Goal: Task Accomplishment & Management: Use online tool/utility

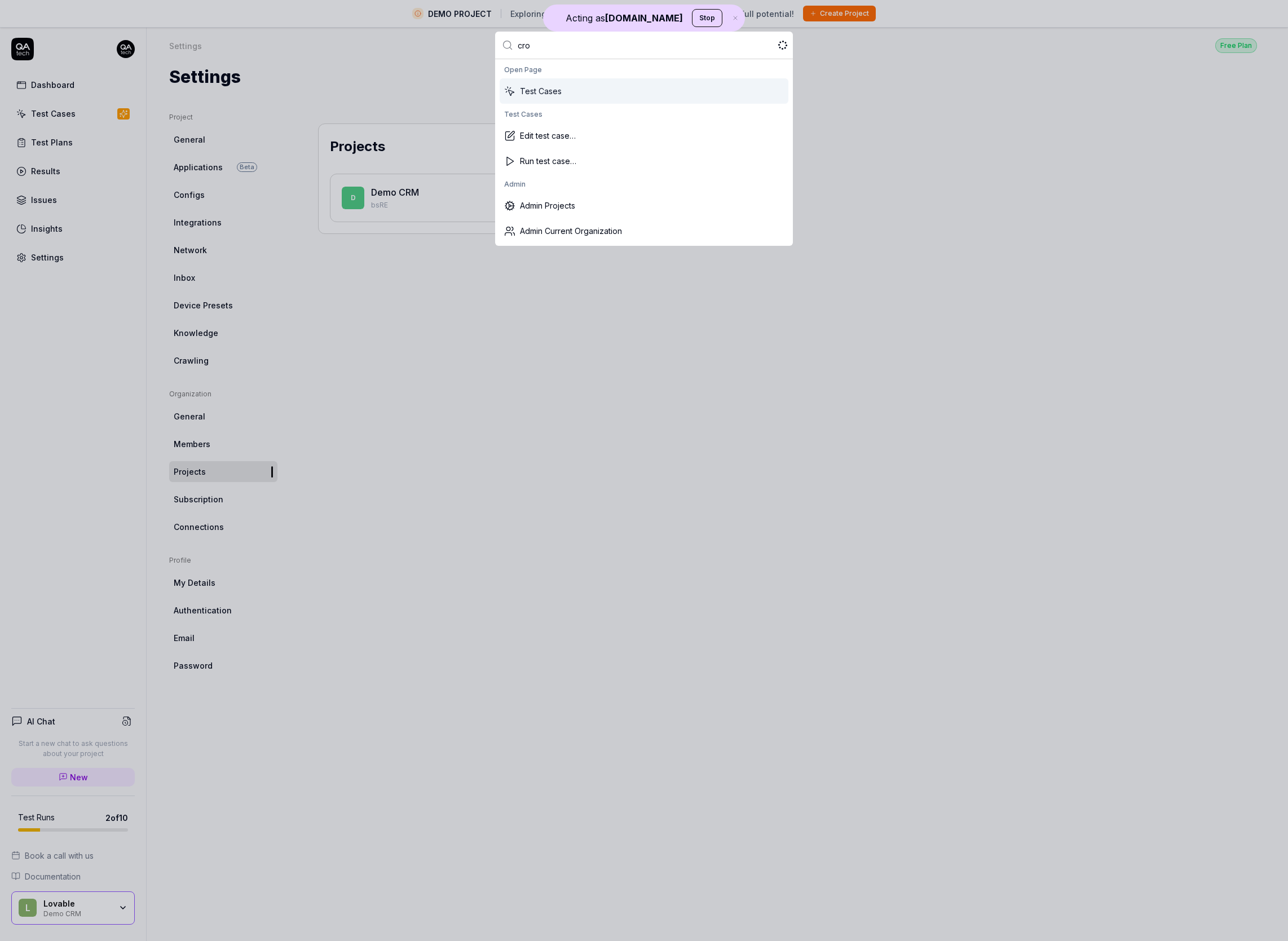
type input "crop"
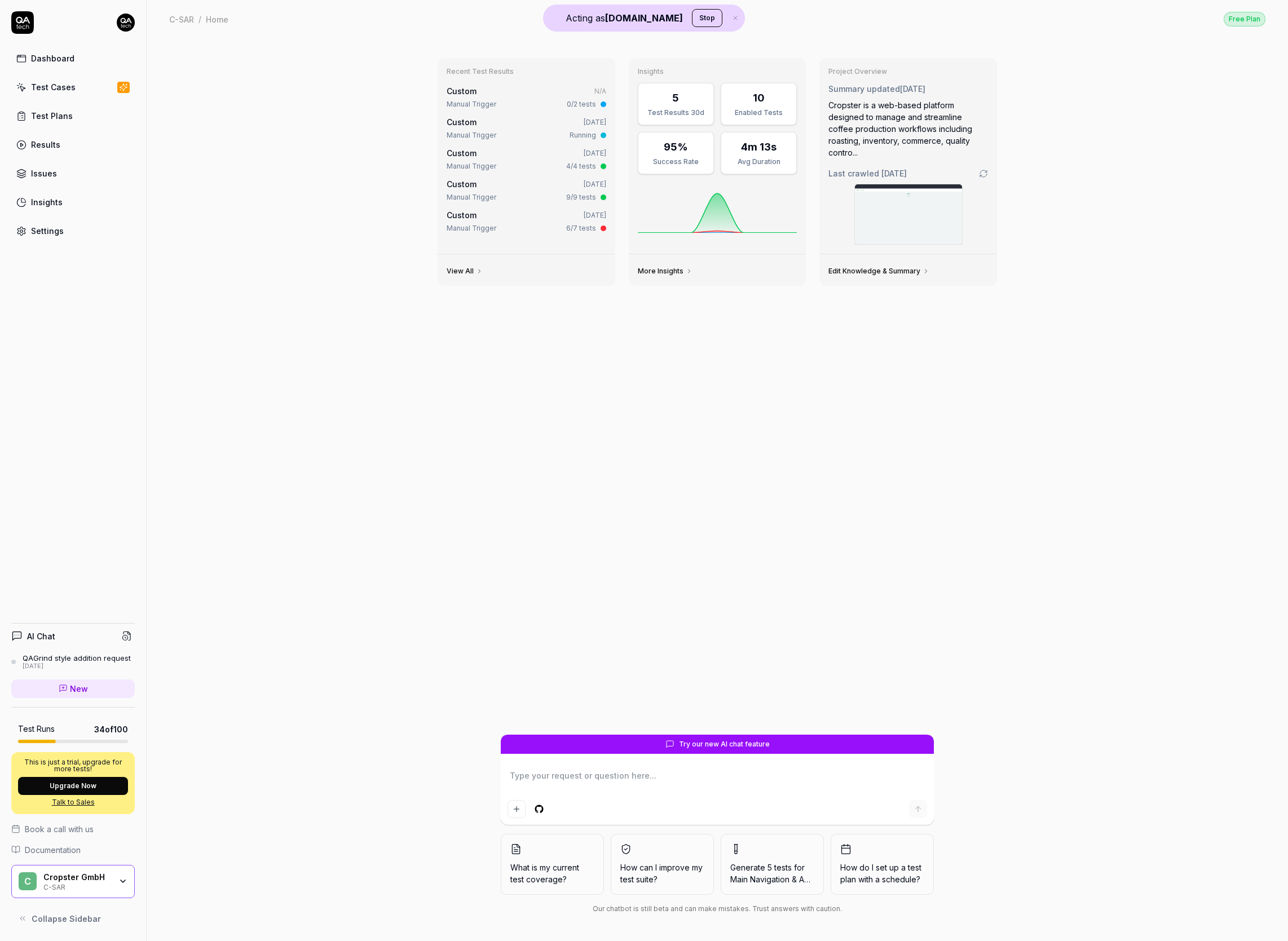
click at [24, 83] on icon at bounding box center [22, 87] width 10 height 10
click at [34, 113] on div "Test Plans" at bounding box center [52, 115] width 42 height 12
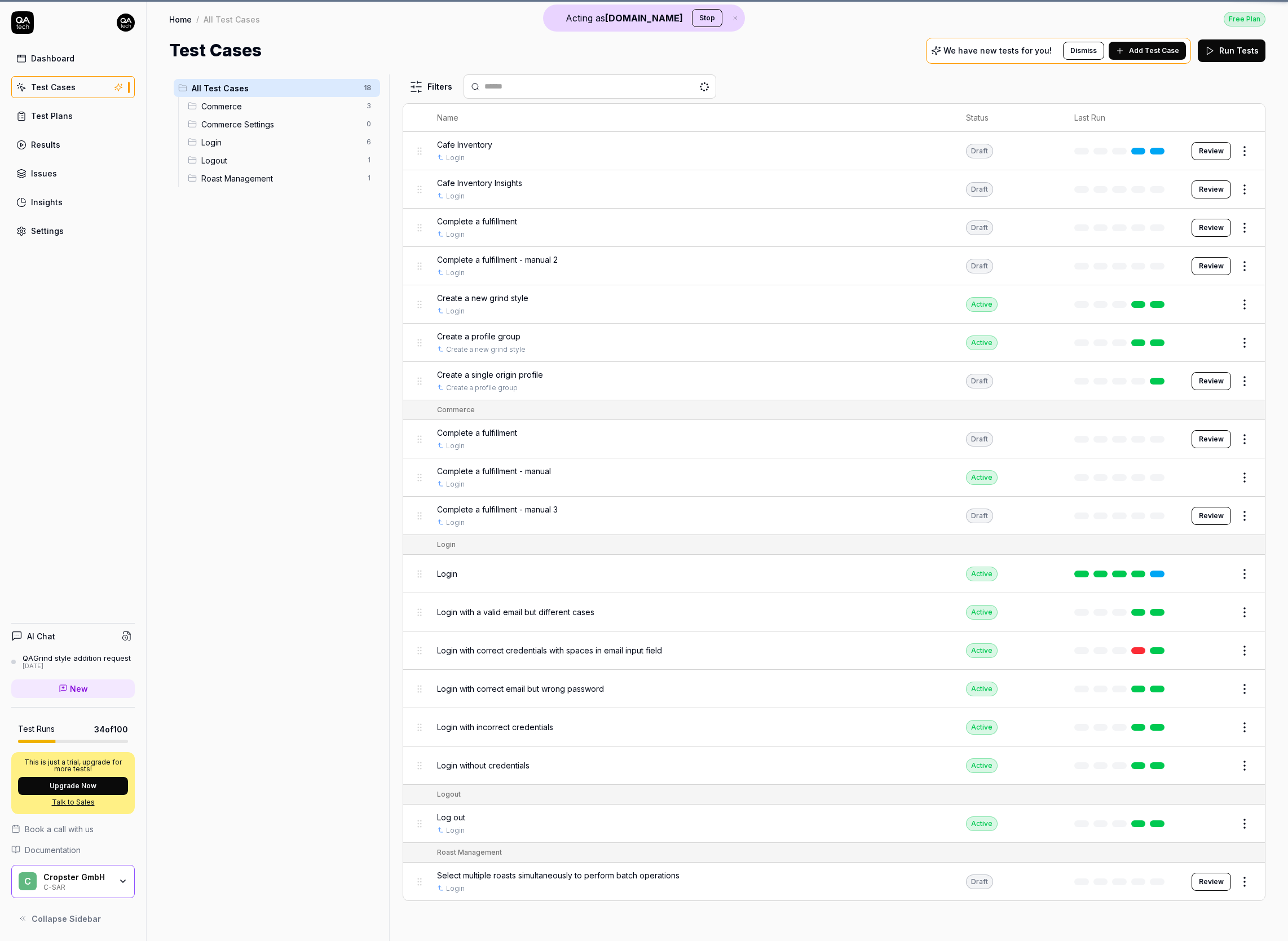
click at [37, 152] on link "Results" at bounding box center [73, 145] width 123 height 22
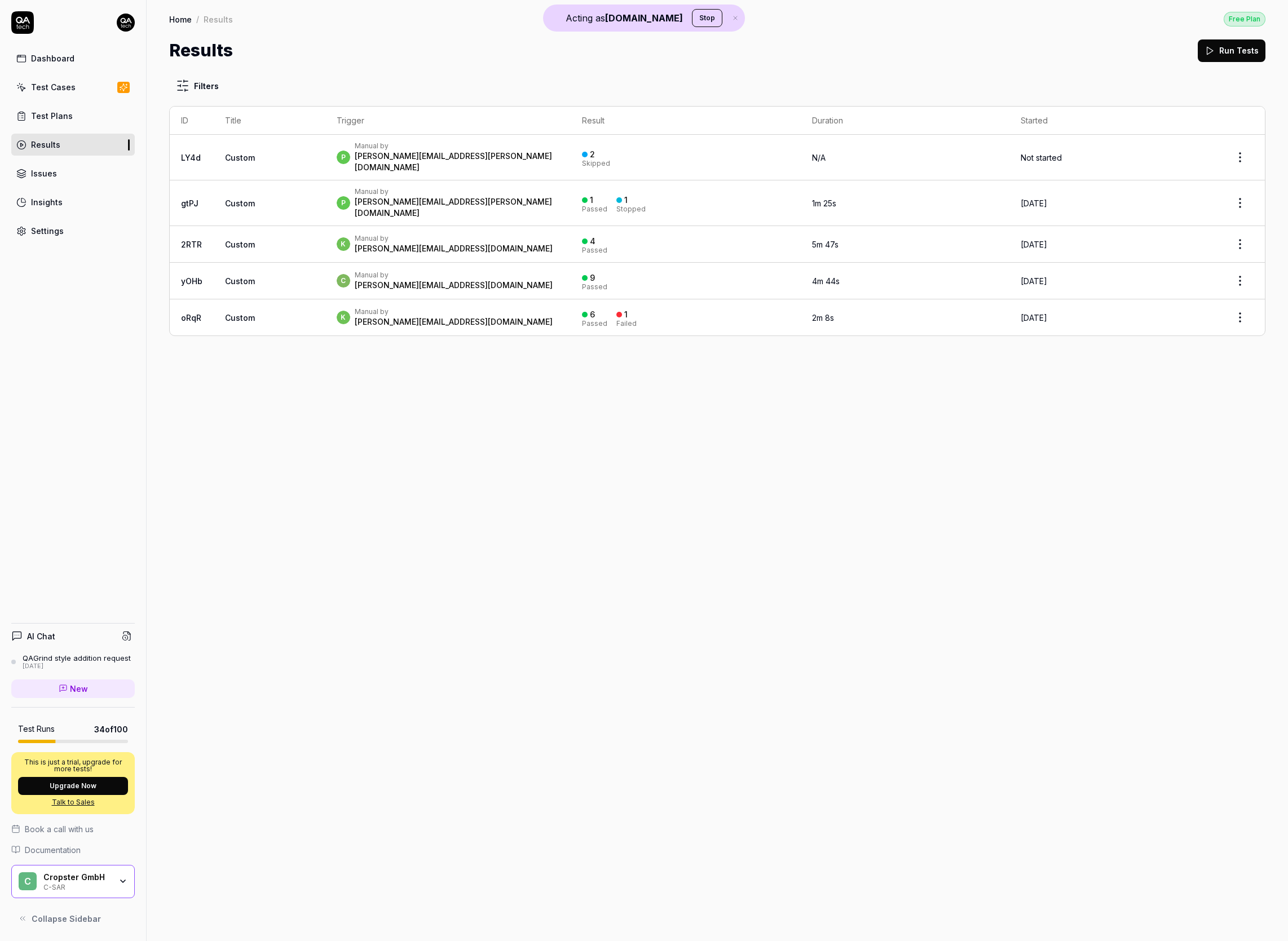
click at [675, 158] on div "2 Skipped" at bounding box center [686, 158] width 208 height 19
click at [446, 144] on div "Manual by" at bounding box center [457, 146] width 205 height 9
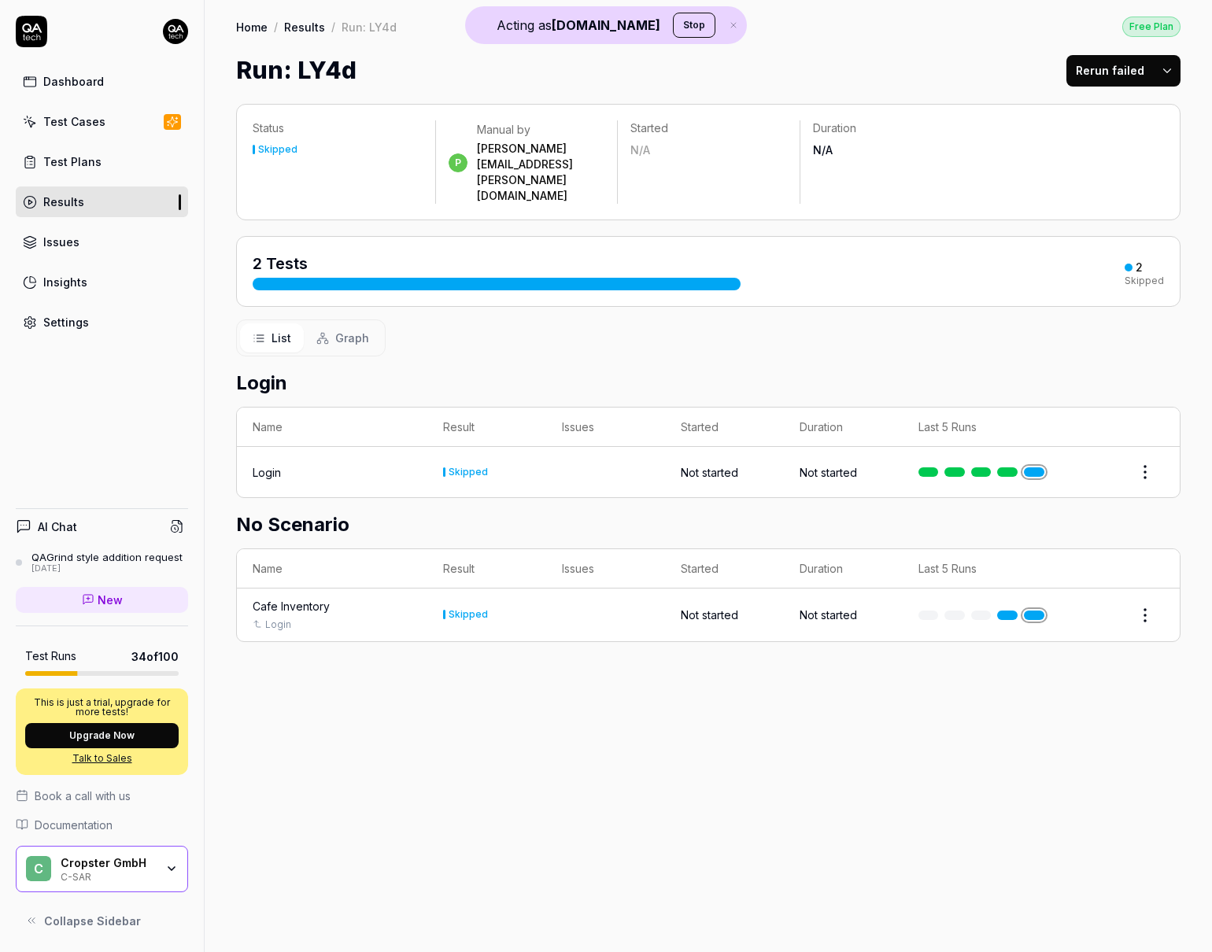
click at [776, 881] on div "Status Skipped p Manual by prajitha.usha@cropster.com Started N/A Duration N/A …" at bounding box center [708, 520] width 1007 height 864
drag, startPoint x: 466, startPoint y: 147, endPoint x: 460, endPoint y: 156, distance: 10.3
click at [479, 149] on div "p Manual by prajitha.usha@cropster.com" at bounding box center [527, 163] width 157 height 82
click at [460, 156] on div "p Manual by prajitha.usha@cropster.com" at bounding box center [527, 163] width 157 height 82
drag, startPoint x: 490, startPoint y: 149, endPoint x: 466, endPoint y: 159, distance: 26.5
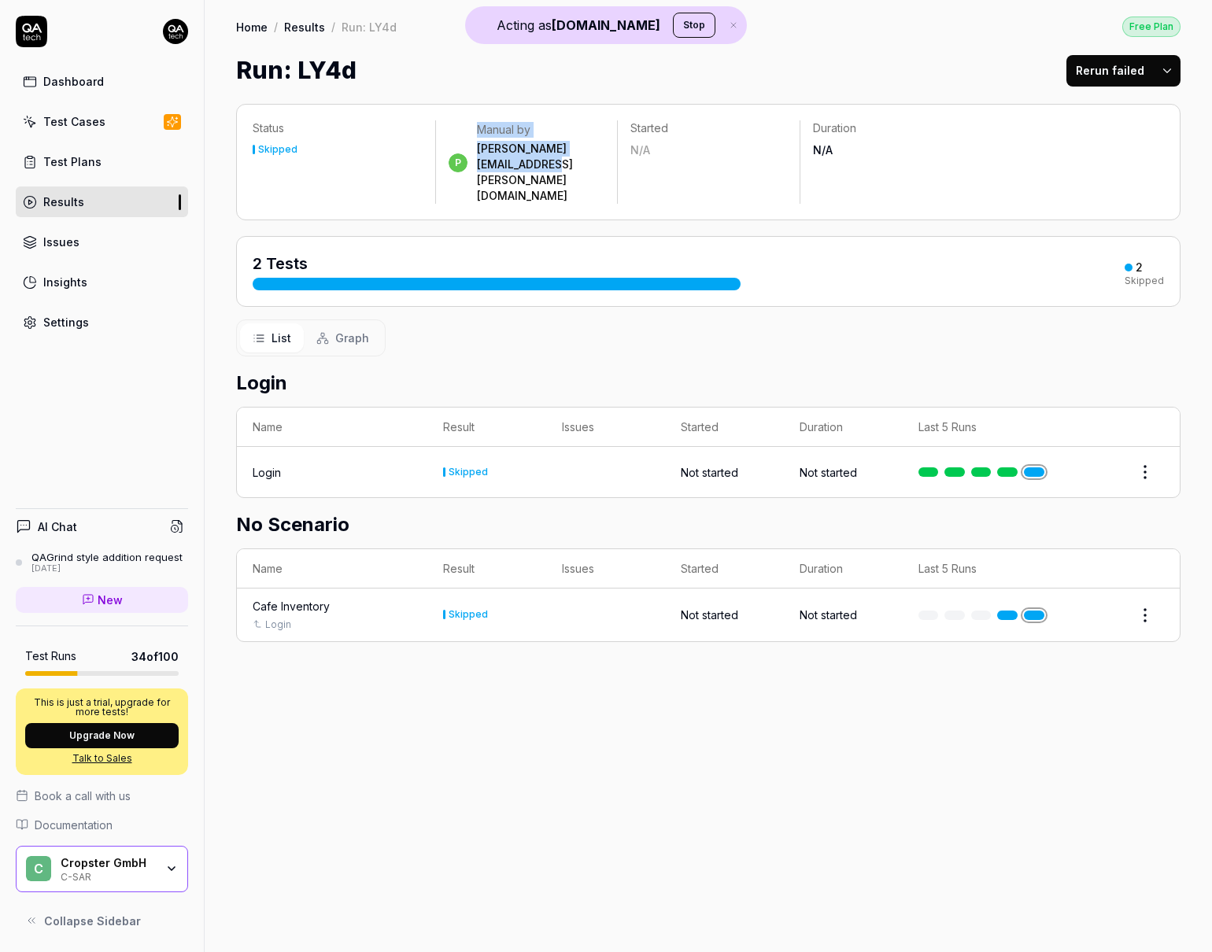
click at [466, 159] on div "Status Skipped p Manual by prajitha.usha@cropster.com Started N/A Duration N/A" at bounding box center [708, 162] width 944 height 116
click at [466, 164] on div "Status Skipped p Manual by prajitha.usha@cropster.com Started N/A Duration N/A" at bounding box center [708, 162] width 944 height 116
copy div "prajitha.usha"
drag, startPoint x: 478, startPoint y: 150, endPoint x: 548, endPoint y: 141, distance: 69.8
click at [548, 142] on div "prajitha.usha@cropster.com" at bounding box center [541, 172] width 128 height 63
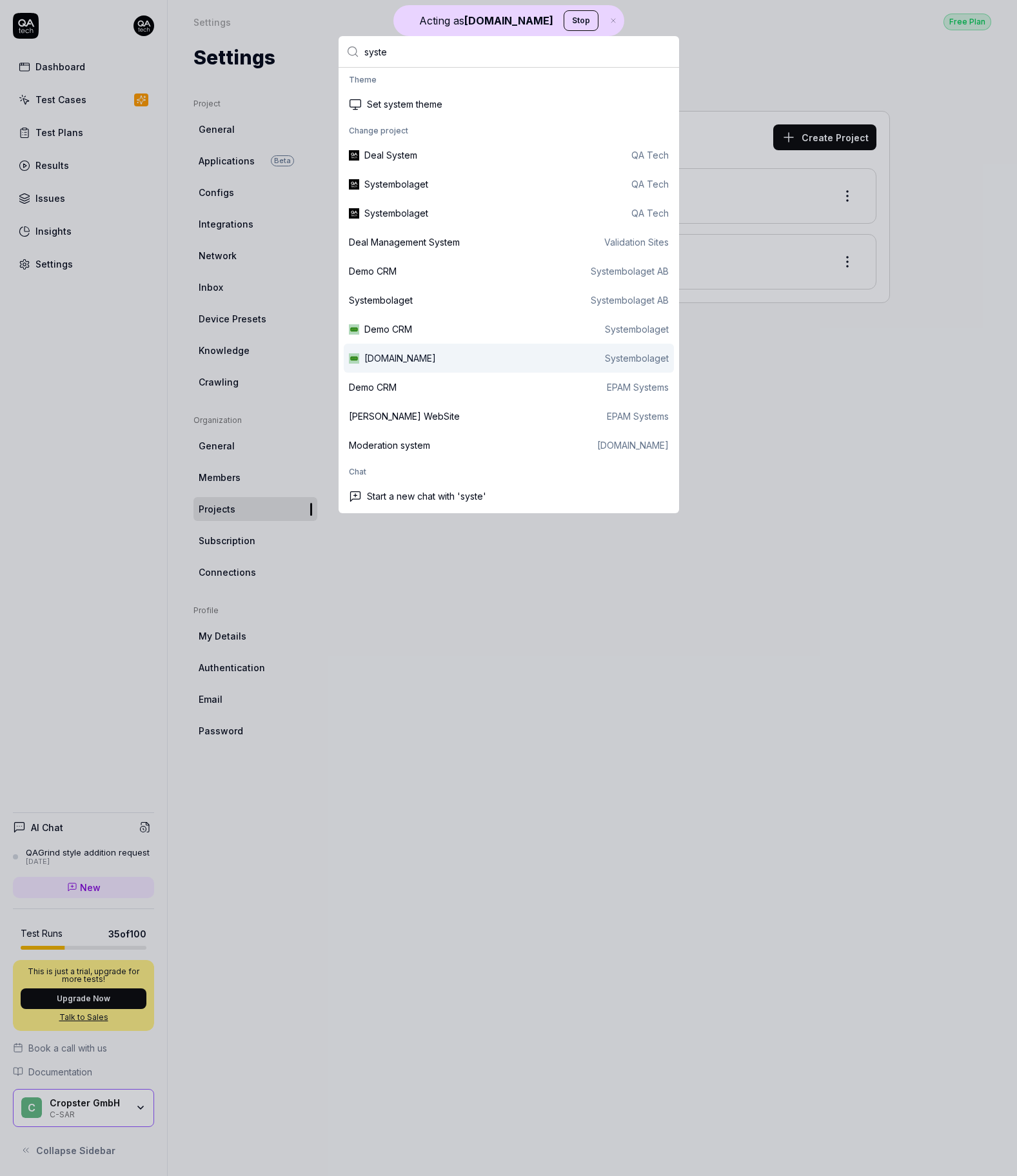
type input "syste"
click at [502, 361] on div "systembolaget.se Systembolaget" at bounding box center [516, 358] width 304 height 14
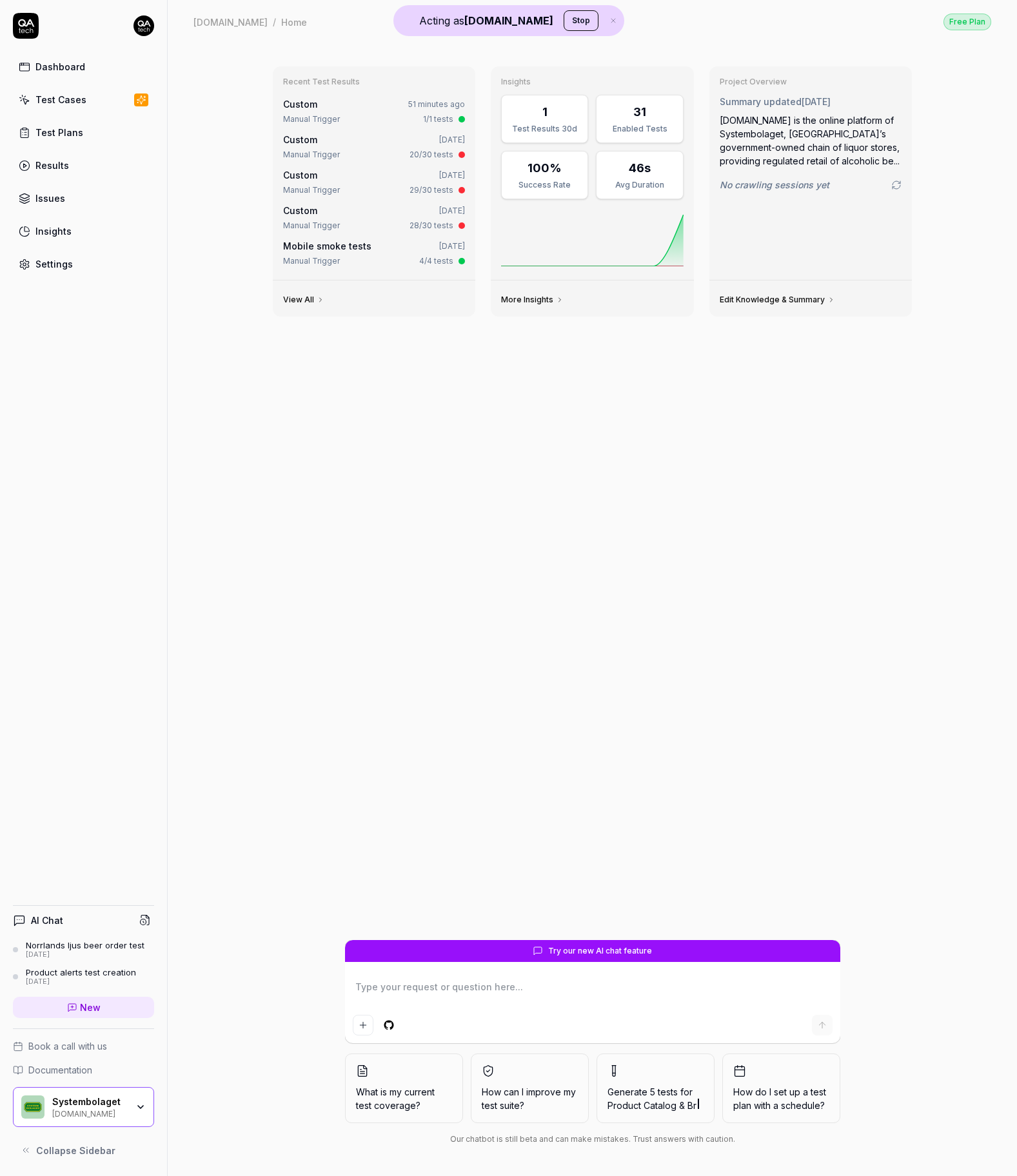
click at [71, 159] on link "Results" at bounding box center [84, 166] width 141 height 25
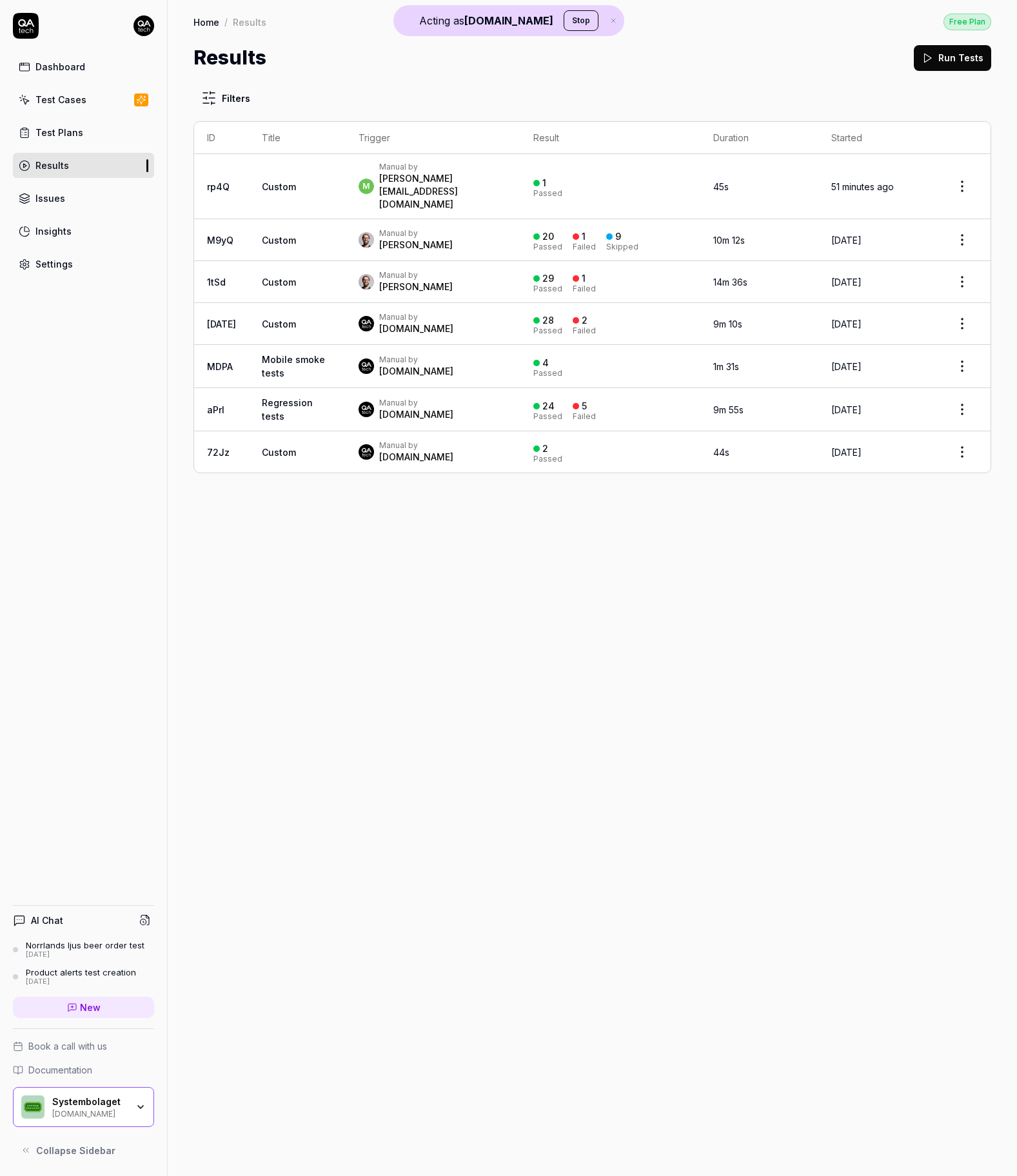
click at [507, 179] on div "m Manual by maria.agesved@systembolaget.se" at bounding box center [434, 187] width 149 height 49
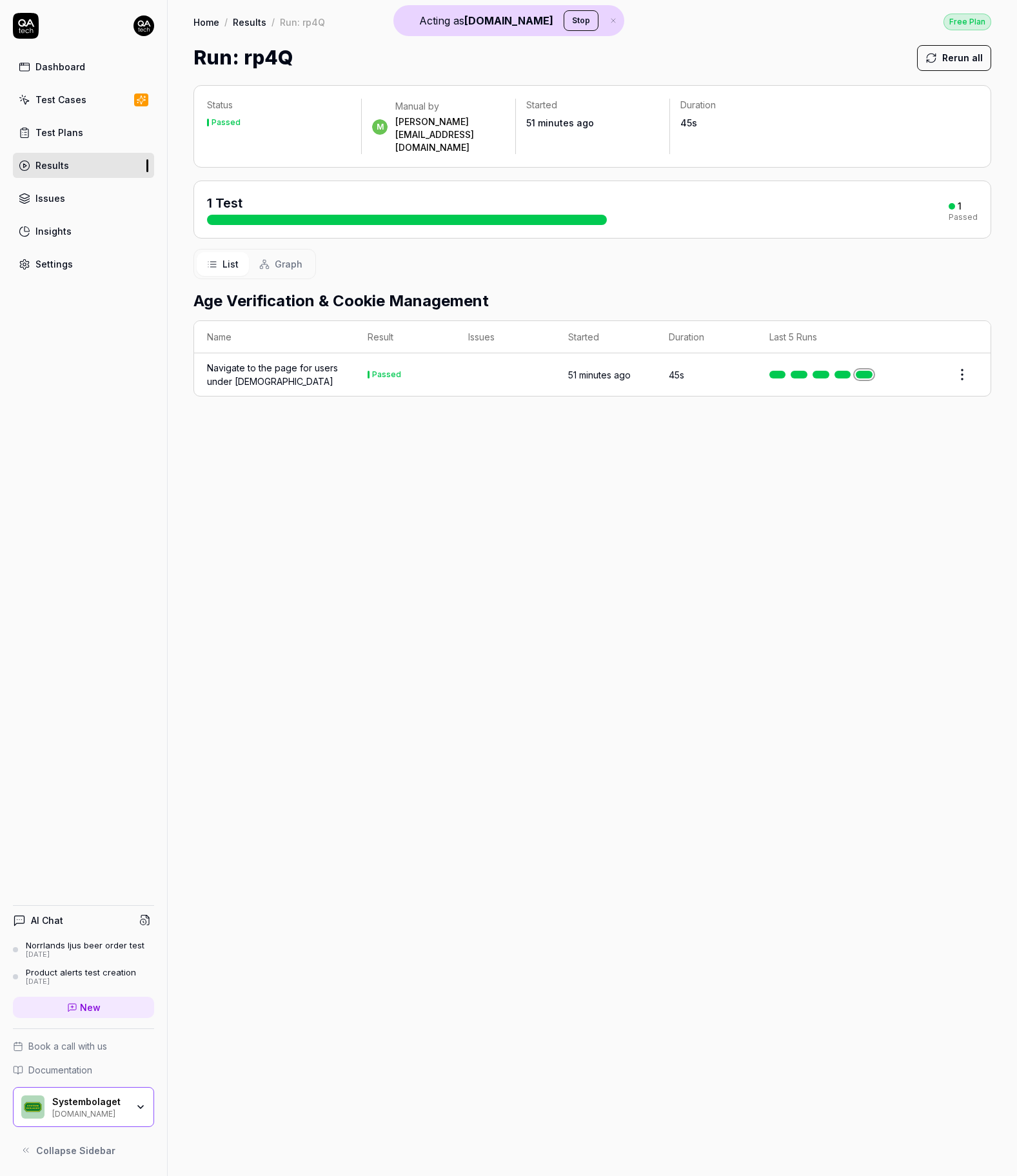
click at [293, 361] on div "Navigate to the page for users under [DEMOGRAPHIC_DATA]" at bounding box center [275, 375] width 134 height 27
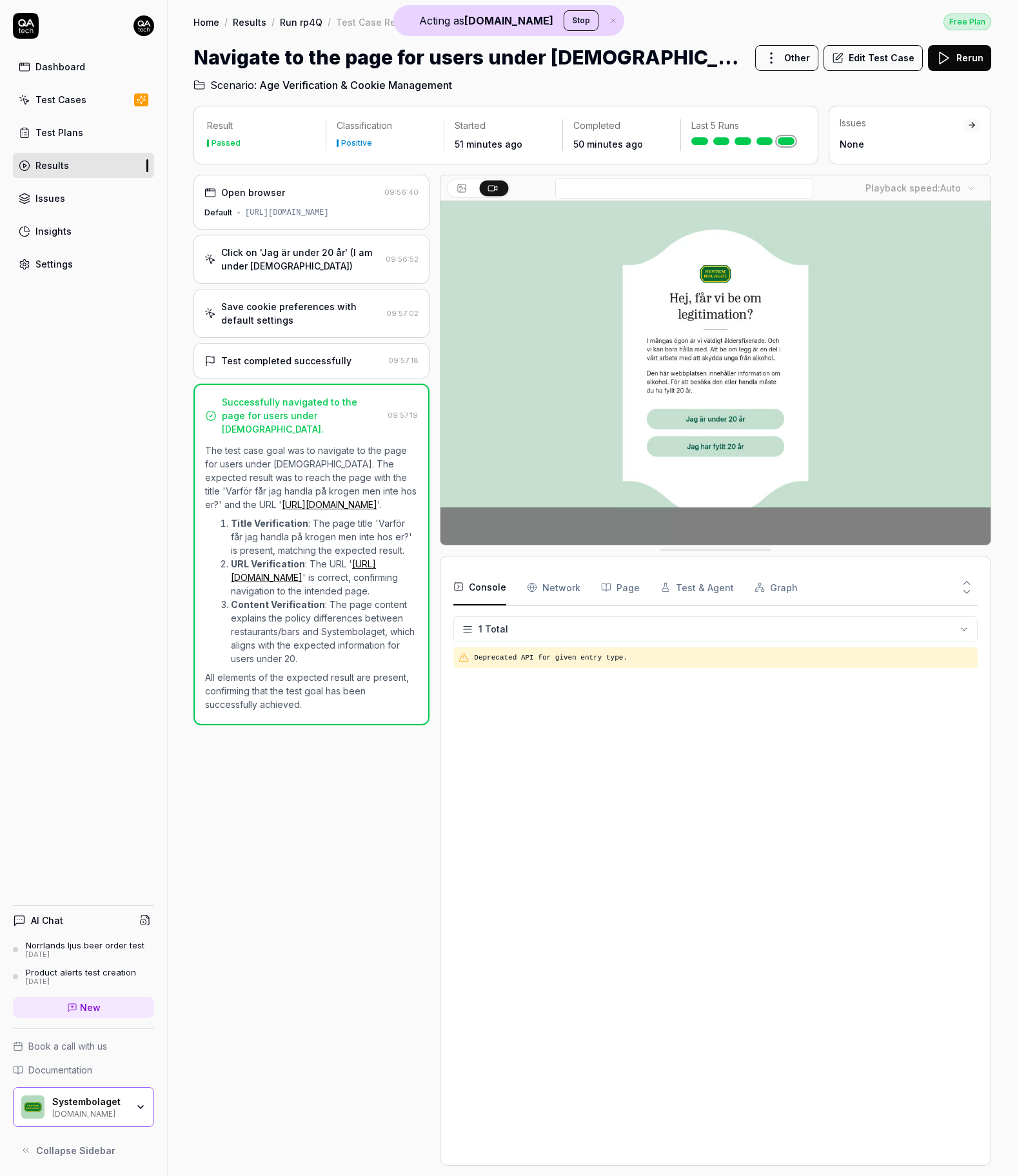
click at [77, 272] on link "Settings" at bounding box center [84, 264] width 141 height 25
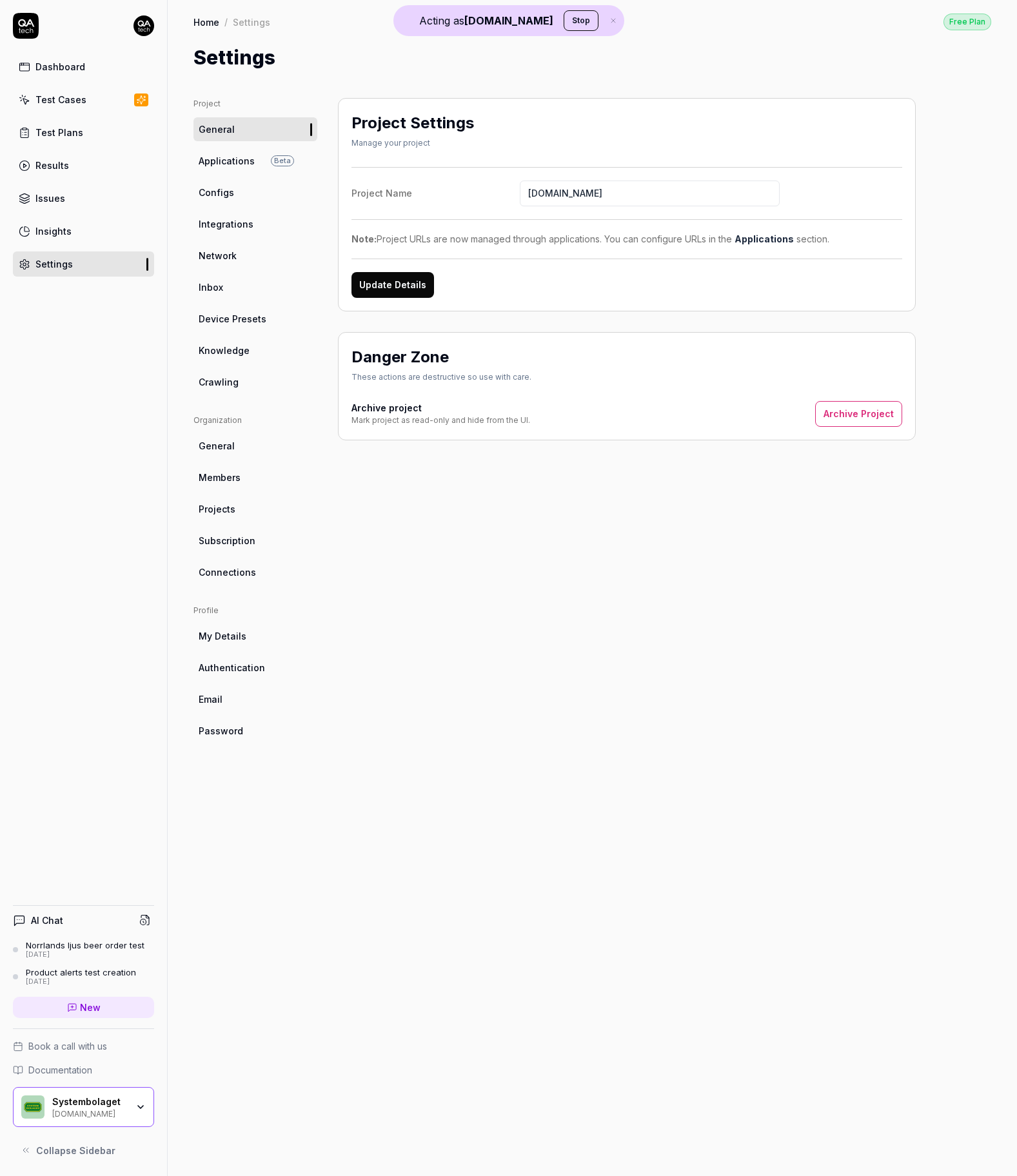
click at [261, 380] on link "Crawling" at bounding box center [255, 382] width 124 height 24
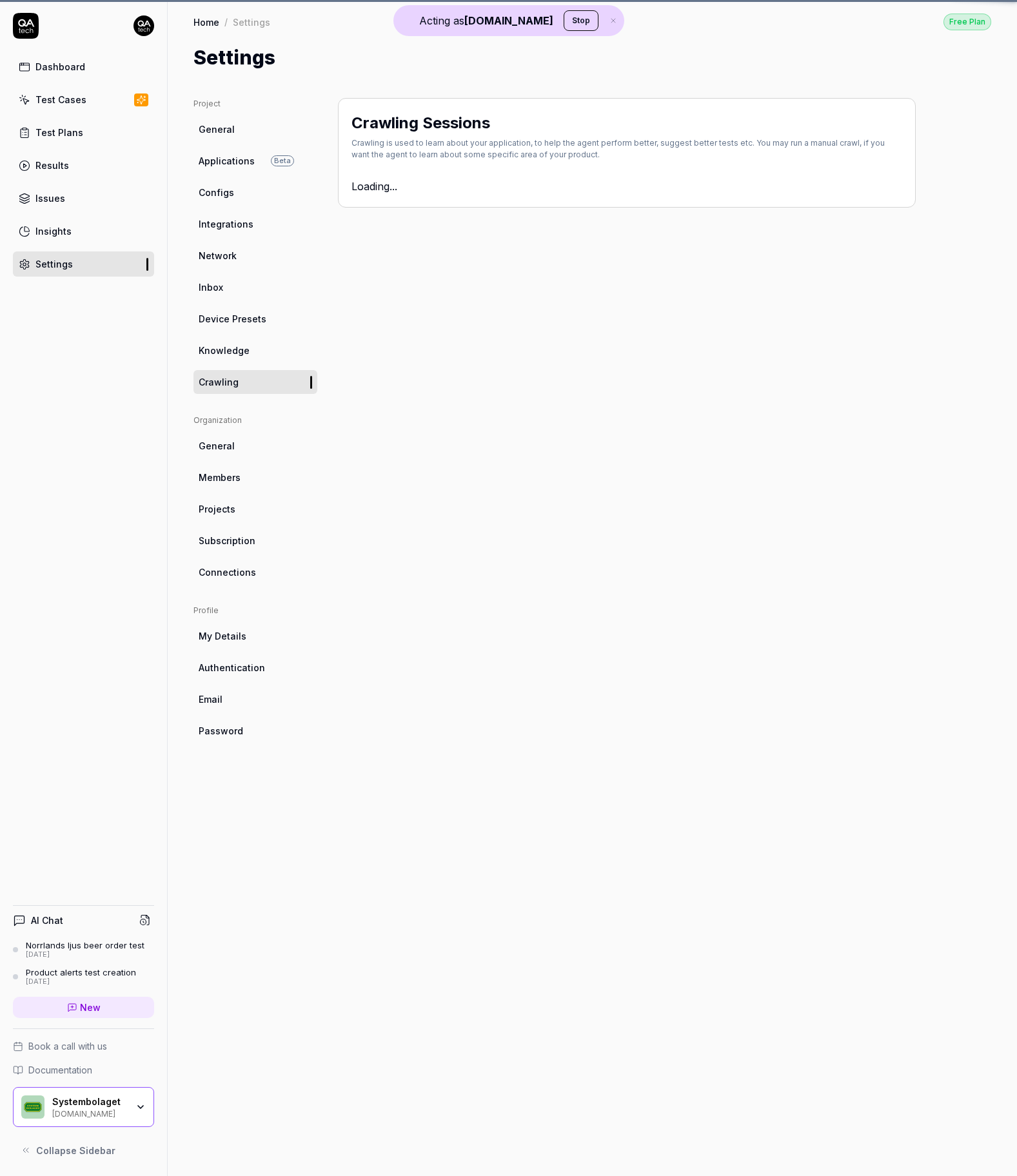
type textarea "*"
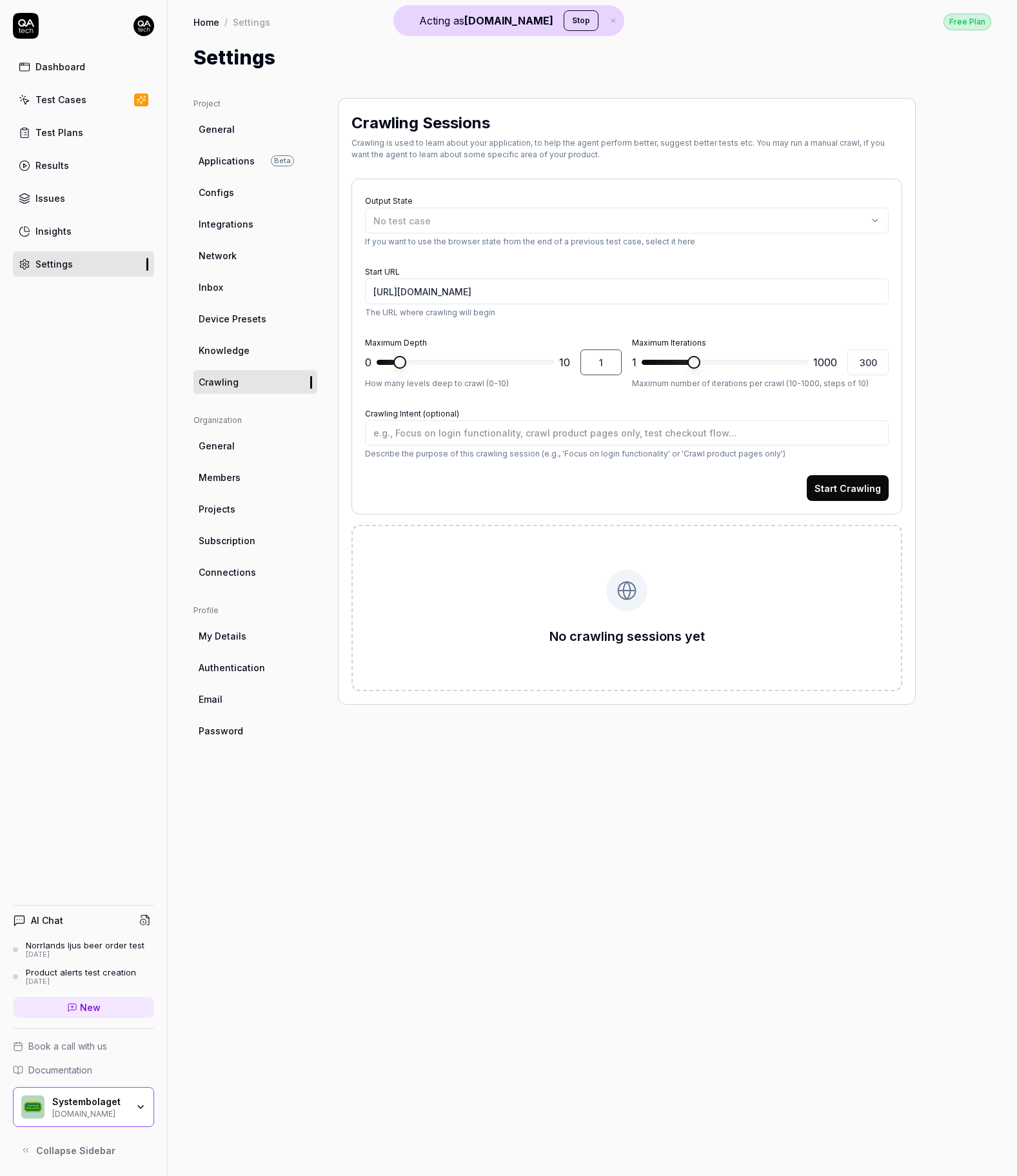
drag, startPoint x: 597, startPoint y: 361, endPoint x: 621, endPoint y: 359, distance: 24.1
click at [601, 361] on input "1" at bounding box center [601, 362] width 41 height 25
type input "21"
type textarea "*"
type input "2"
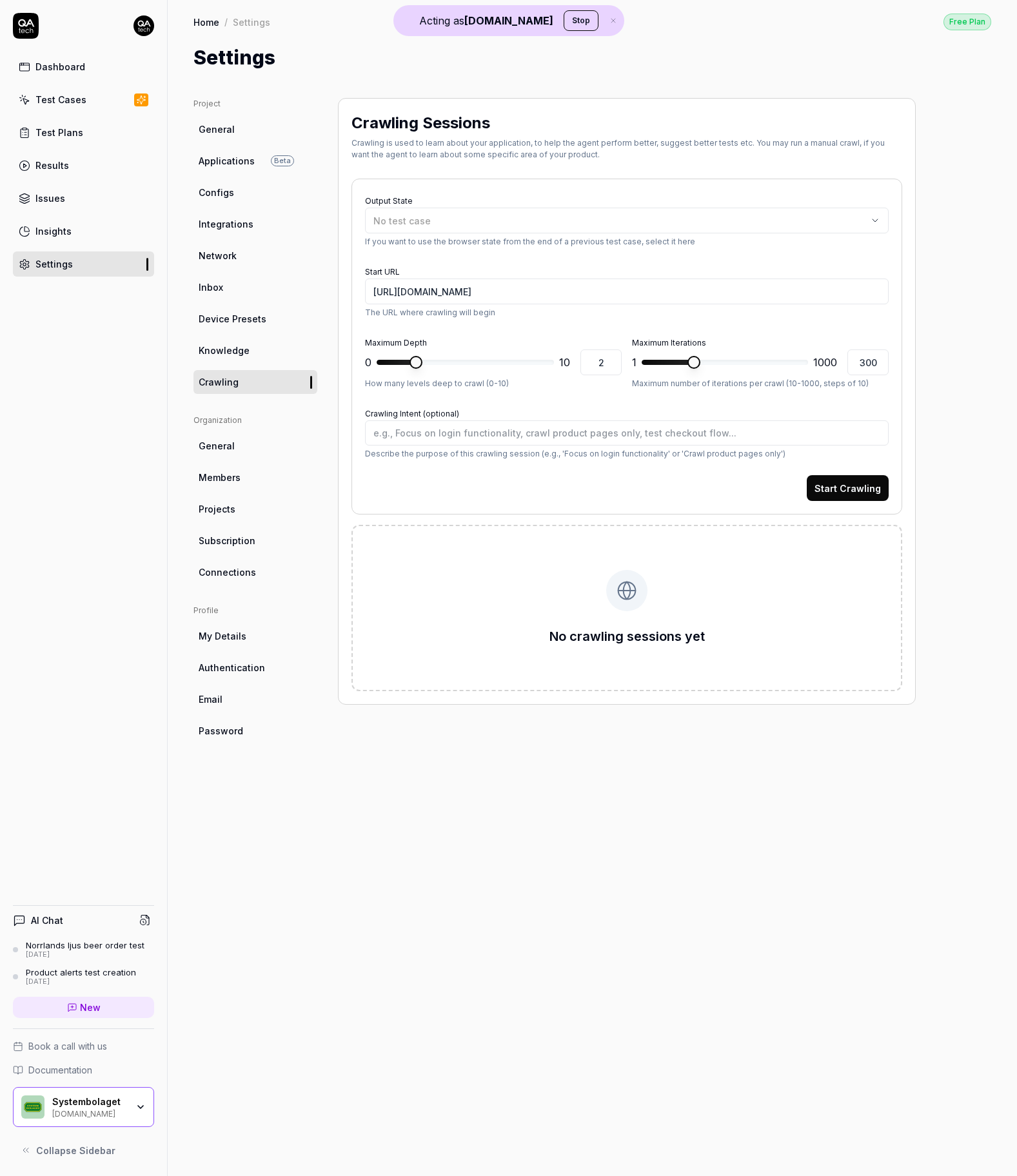
click at [852, 479] on button "Start Crawling" at bounding box center [847, 488] width 82 height 25
click at [520, 214] on div "No test case" at bounding box center [620, 220] width 494 height 14
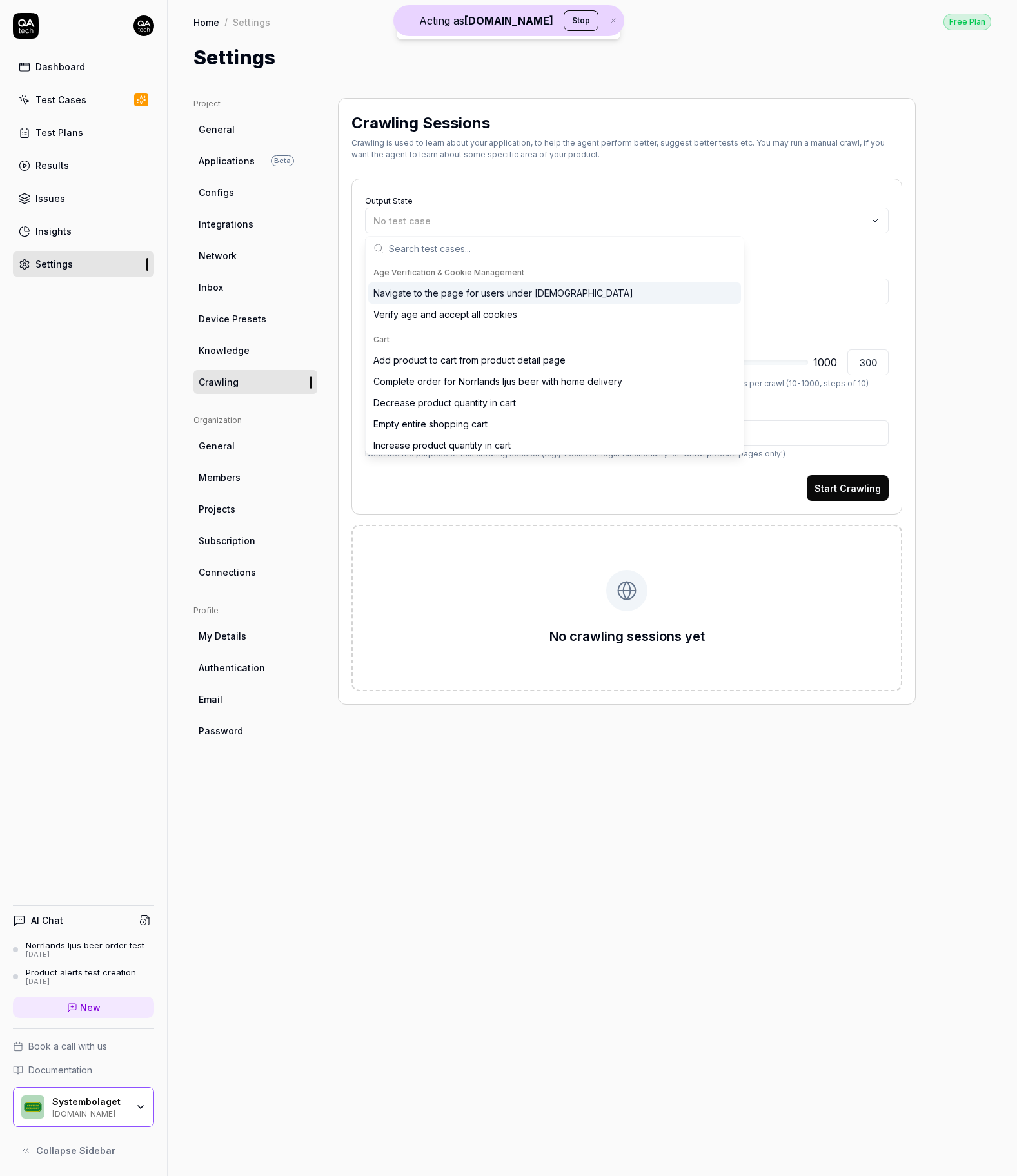
click at [520, 298] on div "Navigate to the page for users under 20 years old" at bounding box center [503, 293] width 260 height 14
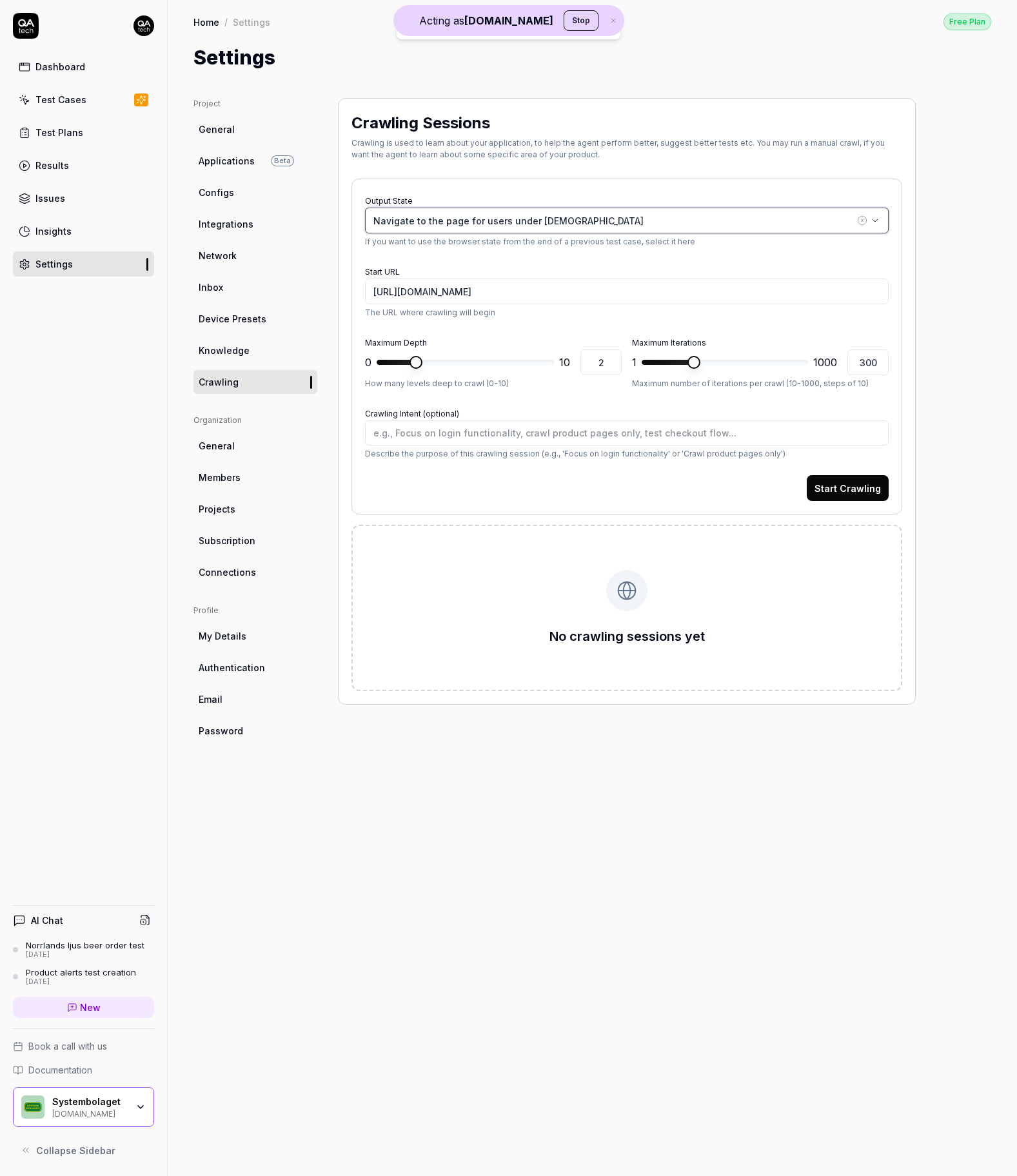
type textarea "*"
type input "https://www.systembolaget.se/under-20/"
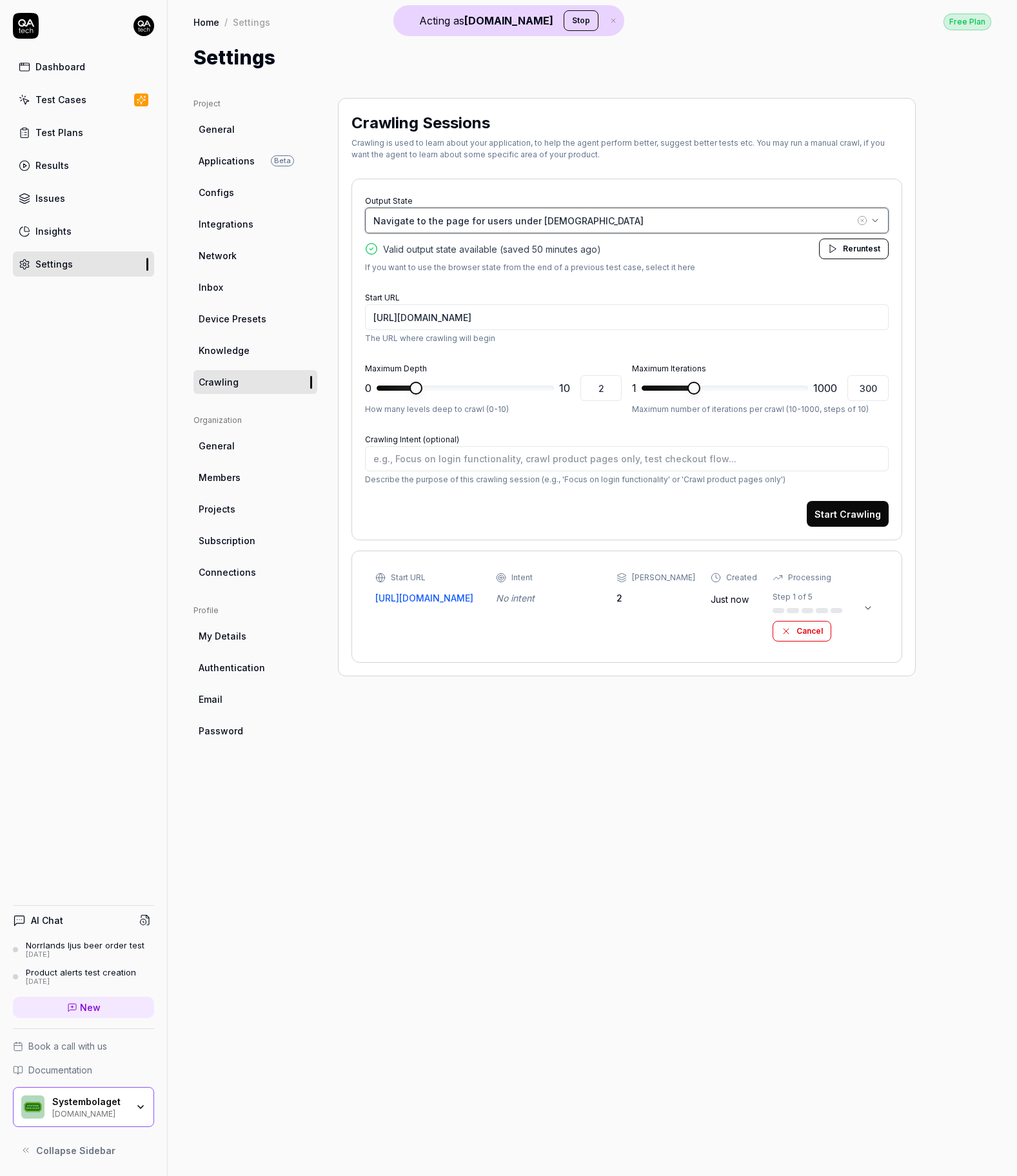
type textarea "*"
drag, startPoint x: 614, startPoint y: 380, endPoint x: 549, endPoint y: 379, distance: 65.0
click at [550, 380] on div "0 * 10 2" at bounding box center [493, 388] width 257 height 25
type input "12"
click at [612, 383] on input "12" at bounding box center [601, 388] width 41 height 25
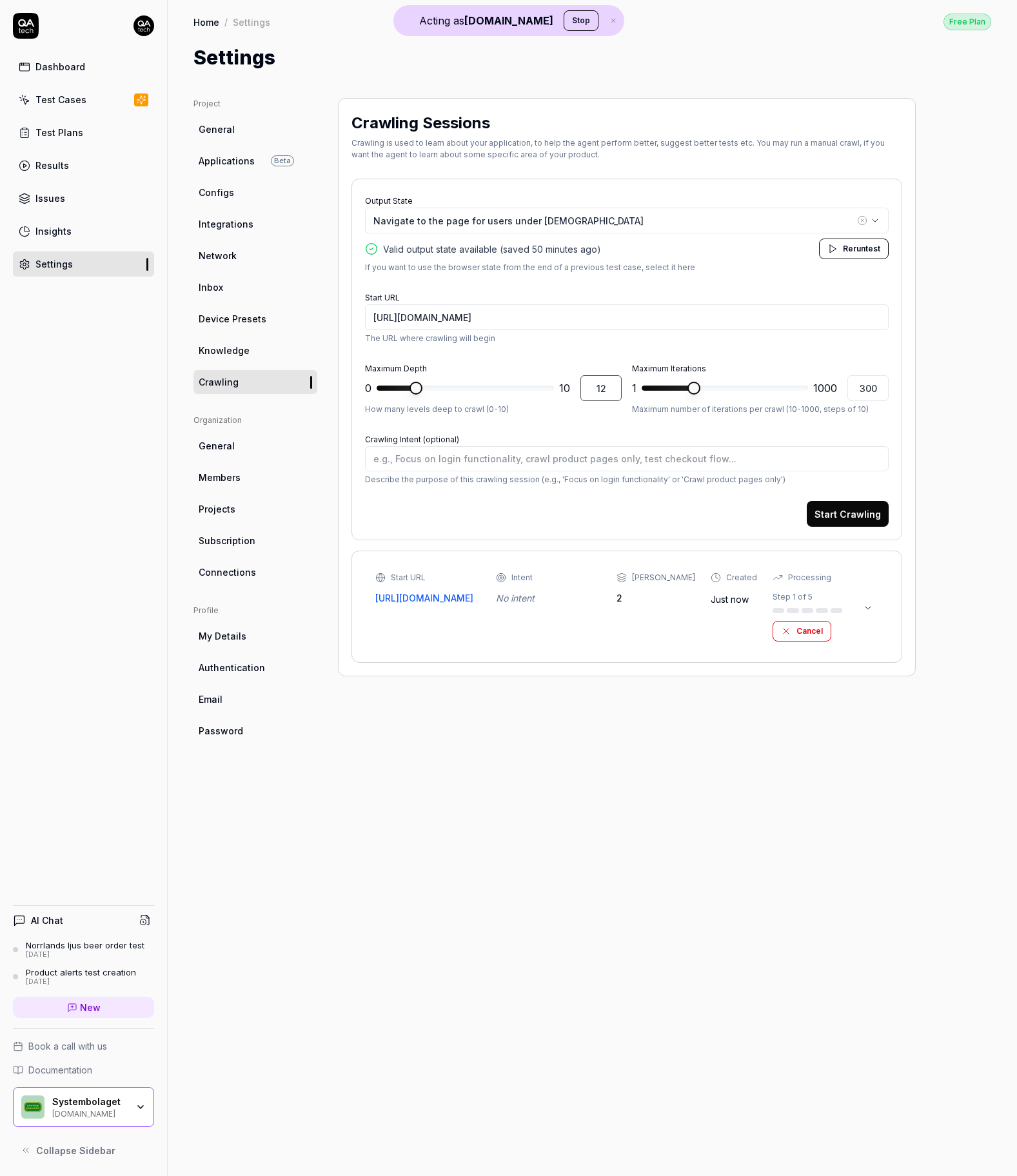
click at [612, 383] on input "12" at bounding box center [601, 388] width 41 height 25
type textarea "*"
type input "1"
click at [883, 519] on button "Start Crawling" at bounding box center [847, 513] width 82 height 25
click at [65, 71] on div "Dashboard" at bounding box center [60, 66] width 50 height 14
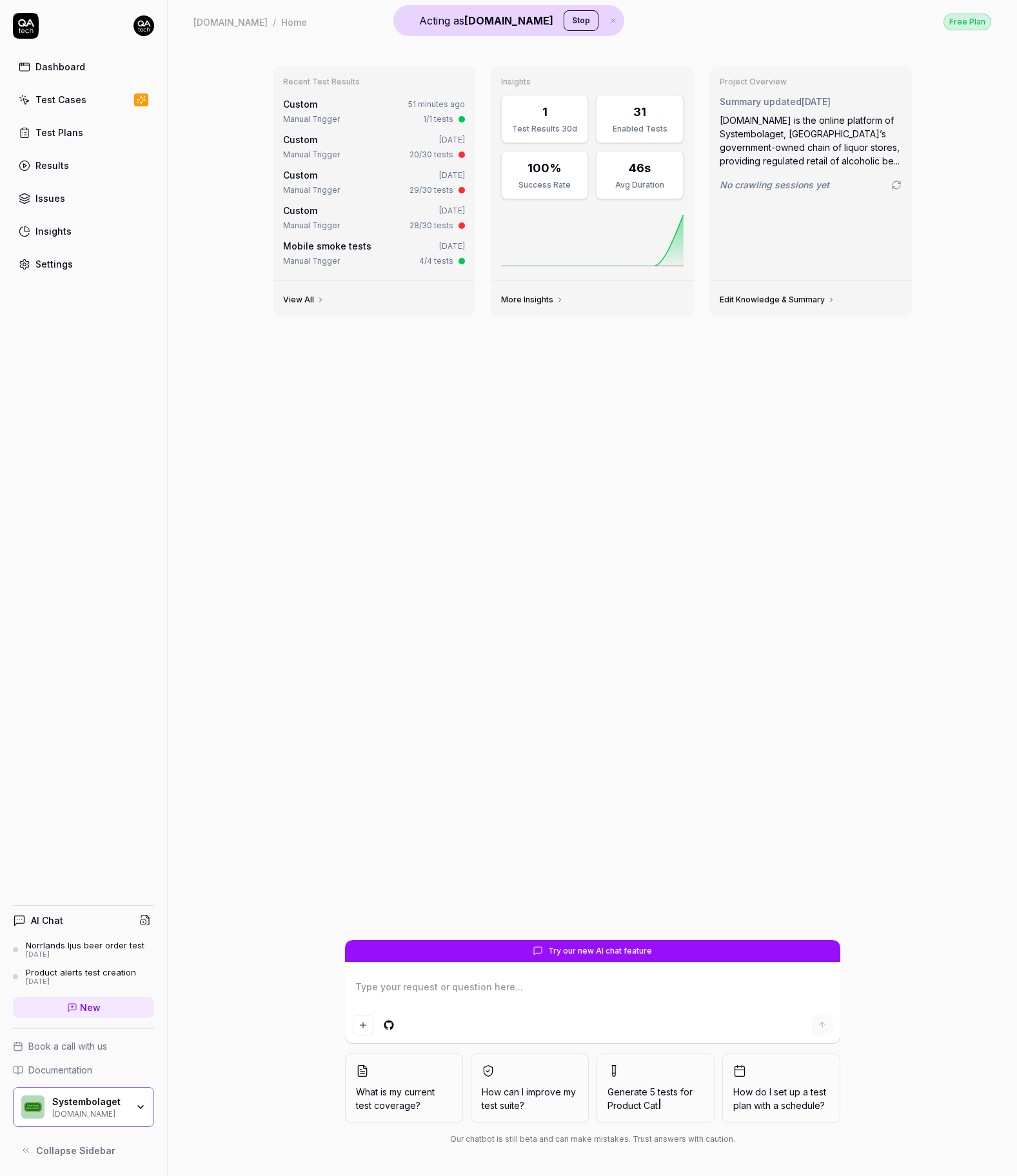
click at [384, 145] on div "Custom Jun 5, 2025" at bounding box center [374, 139] width 183 height 14
type textarea "*"
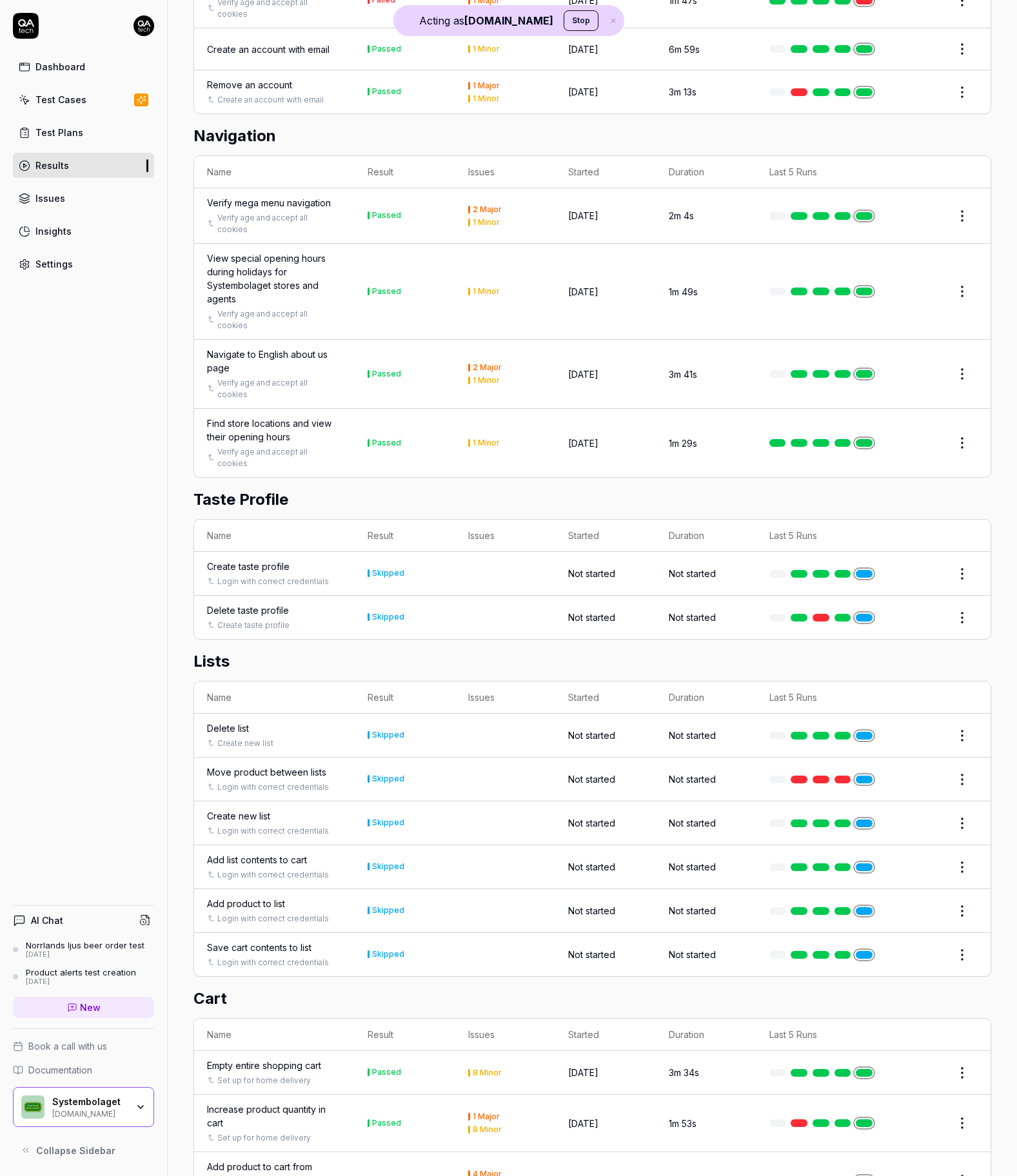
scroll to position [555, 0]
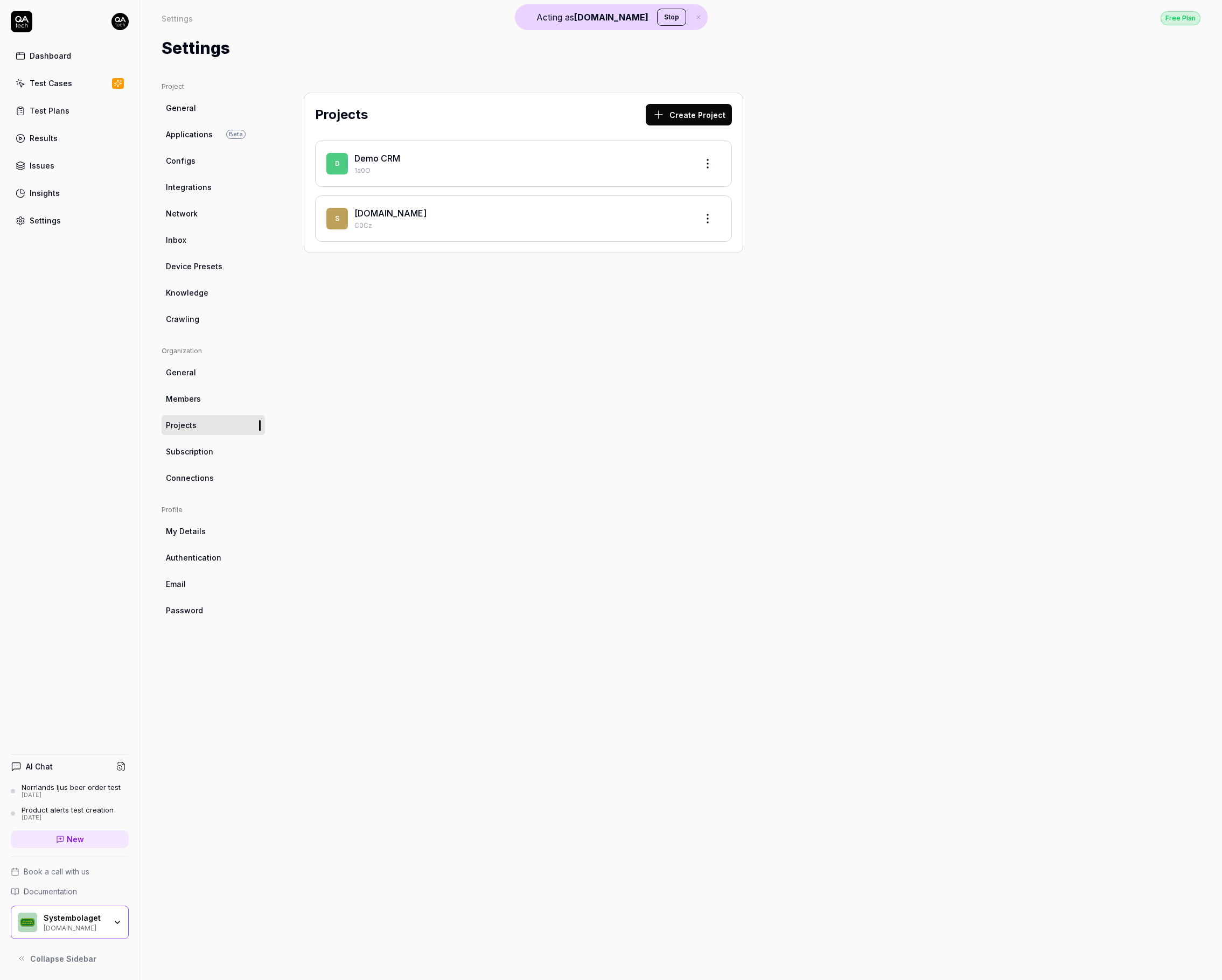
click at [70, 131] on link "Results" at bounding box center [70, 138] width 118 height 21
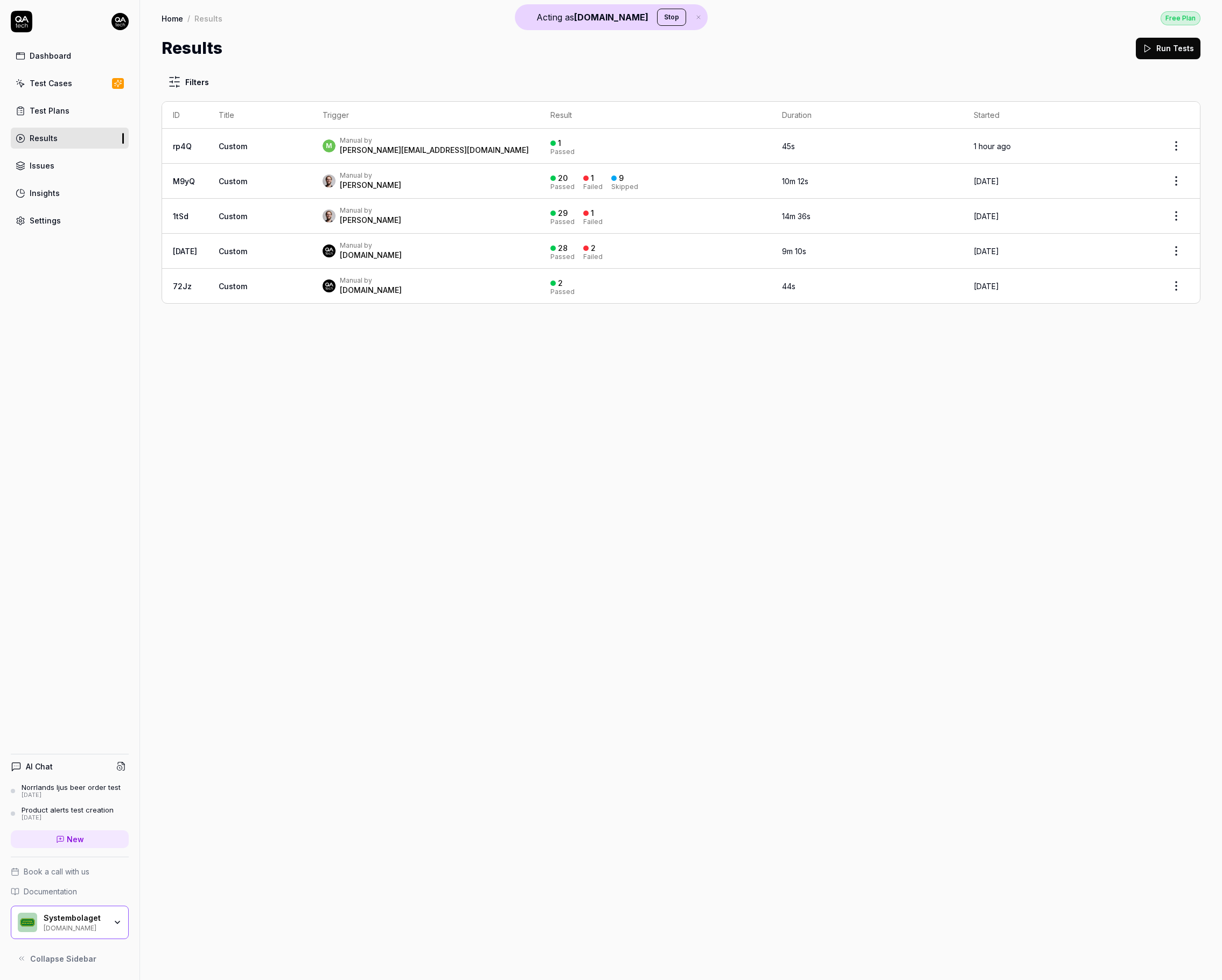
click at [509, 152] on div "m Manual by maria.agesved@systembolaget.se" at bounding box center [425, 146] width 206 height 19
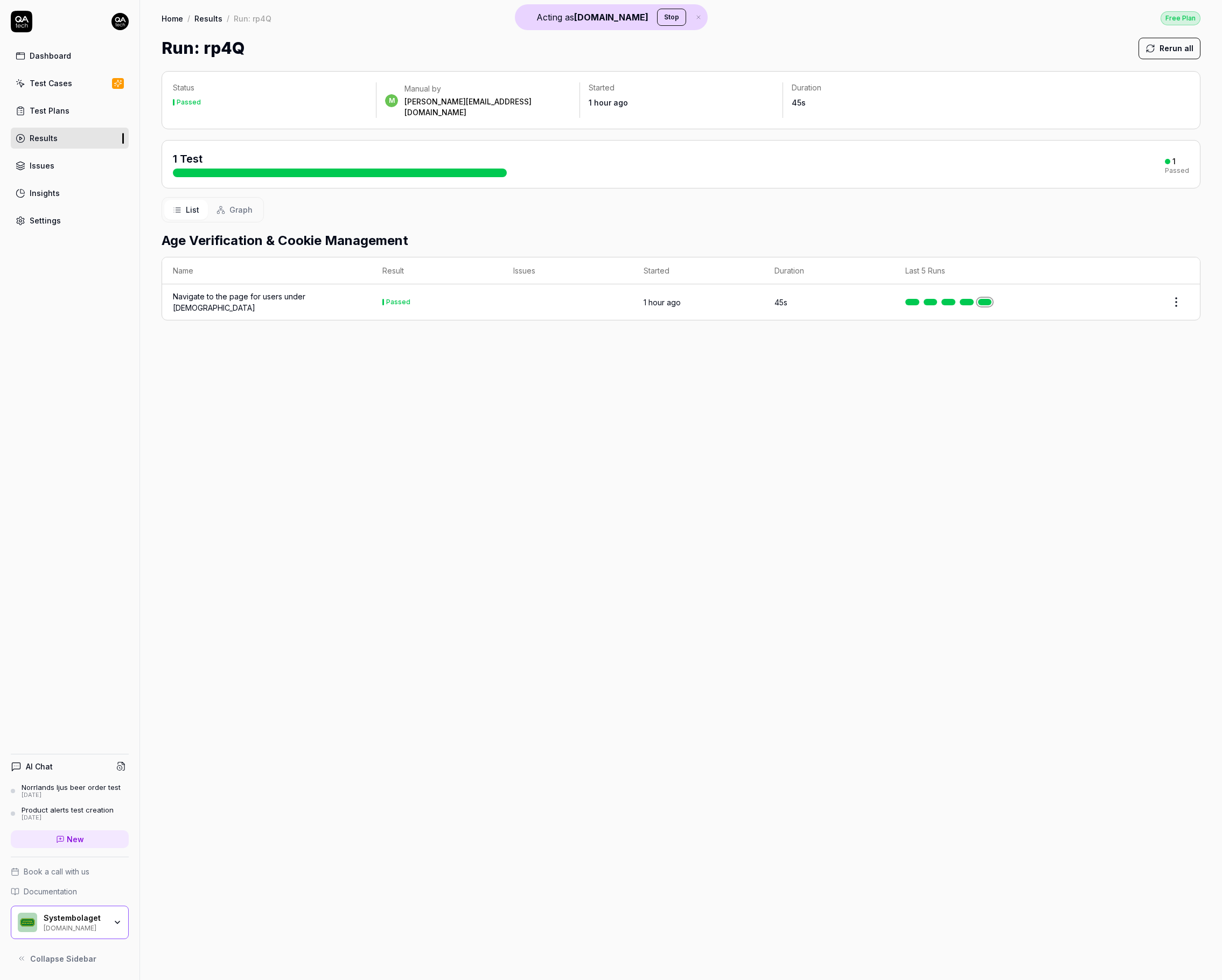
click at [239, 302] on td "Navigate to the page for users under [DEMOGRAPHIC_DATA]" at bounding box center [267, 302] width 209 height 36
click at [232, 296] on div "Navigate to the page for users under [DEMOGRAPHIC_DATA]" at bounding box center [267, 302] width 188 height 23
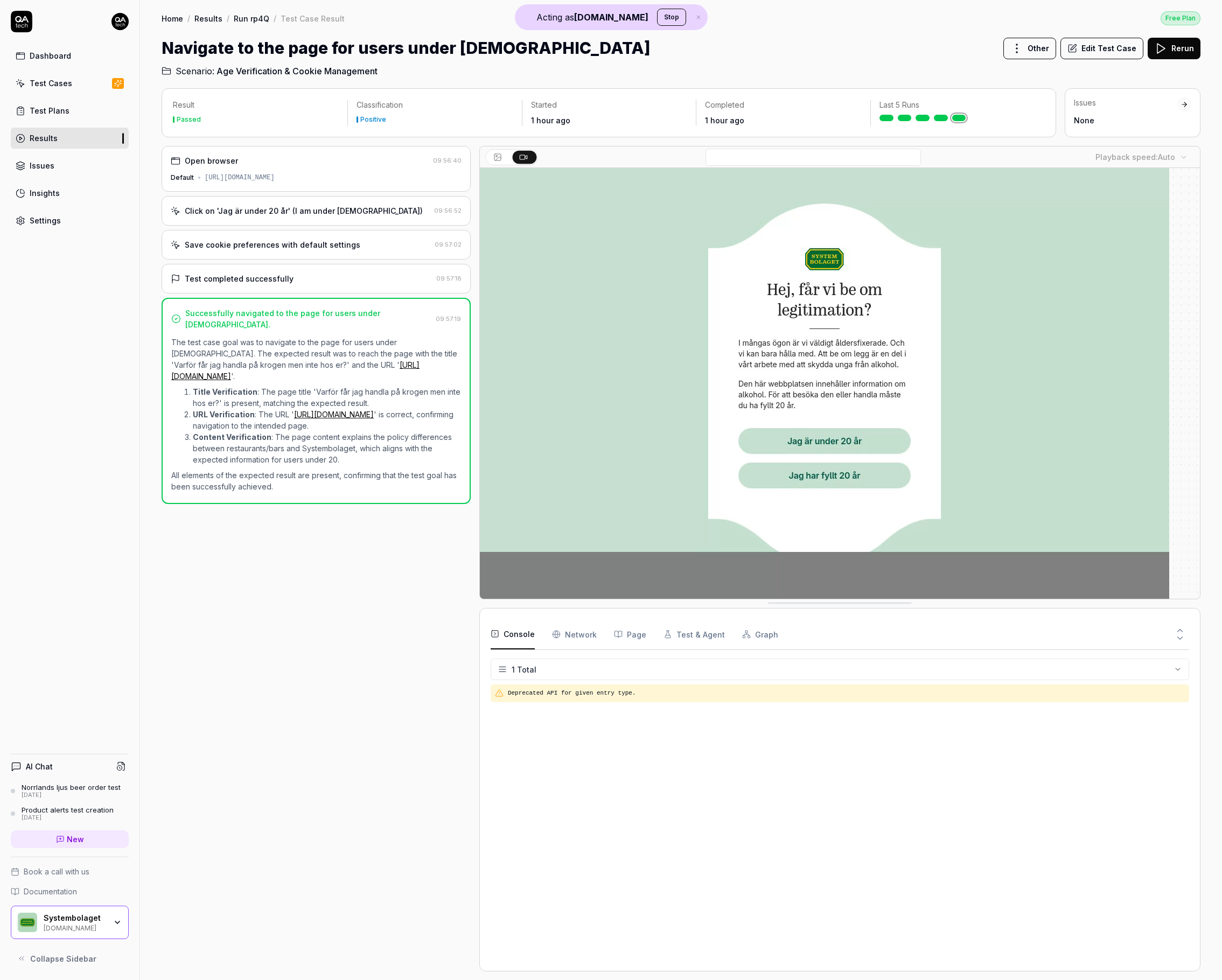
click at [234, 220] on div "Click on 'Jag är under 20 år' (I am under 20 years old) 09:56:52" at bounding box center [316, 210] width 309 height 29
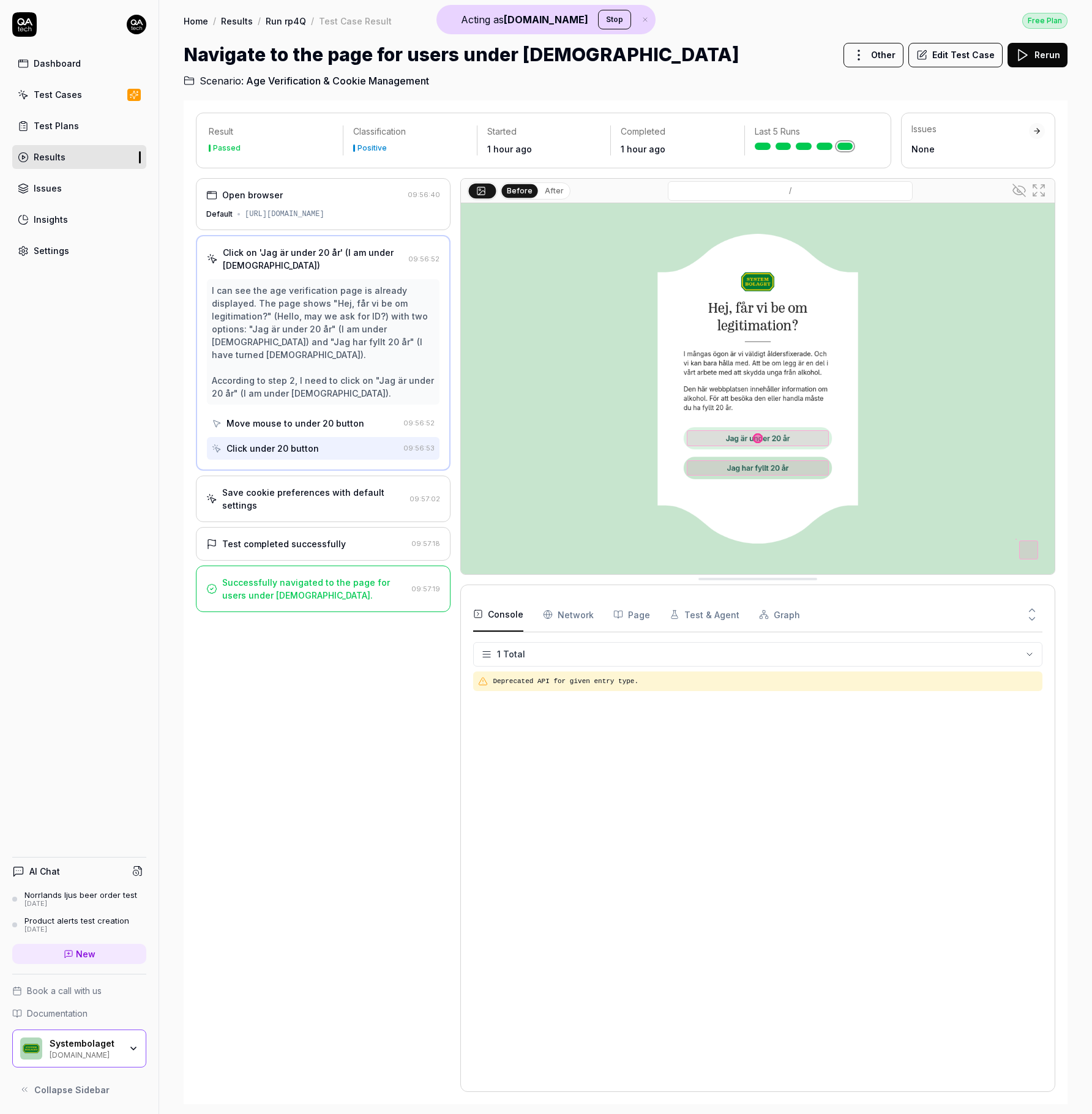
click at [1020, 191] on icon at bounding box center [1019, 191] width 12 height 12
click at [1020, 191] on circle at bounding box center [1019, 190] width 4 height 4
click at [1020, 191] on icon at bounding box center [1019, 191] width 12 height 12
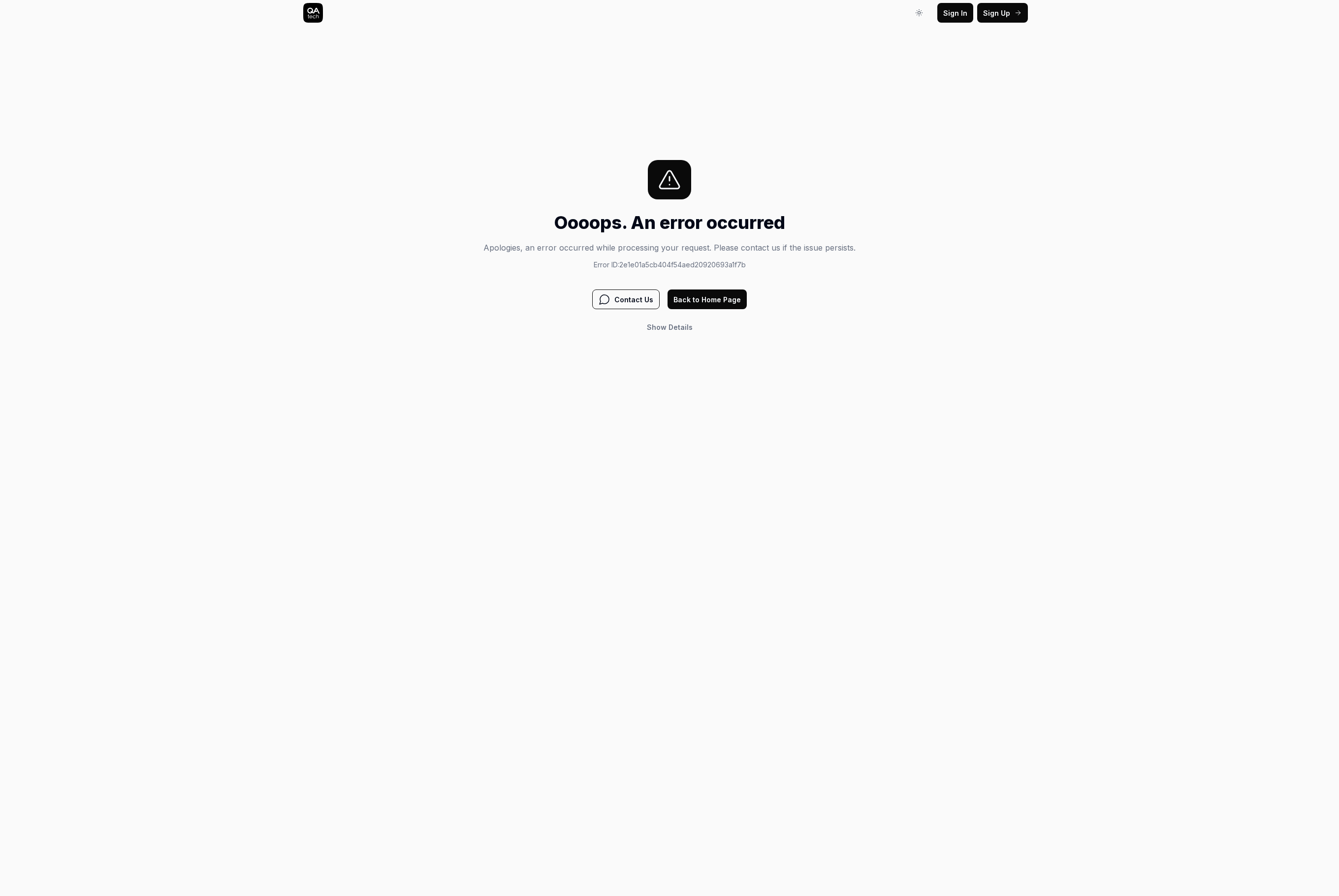
drag, startPoint x: 669, startPoint y: 102, endPoint x: 621, endPoint y: 131, distance: 56.1
click at [658, 114] on div "Sign In Sign In Sign Up Sign In Oooops. An error occurred Apologies, an error o…" at bounding box center [670, 448] width 1339 height 896
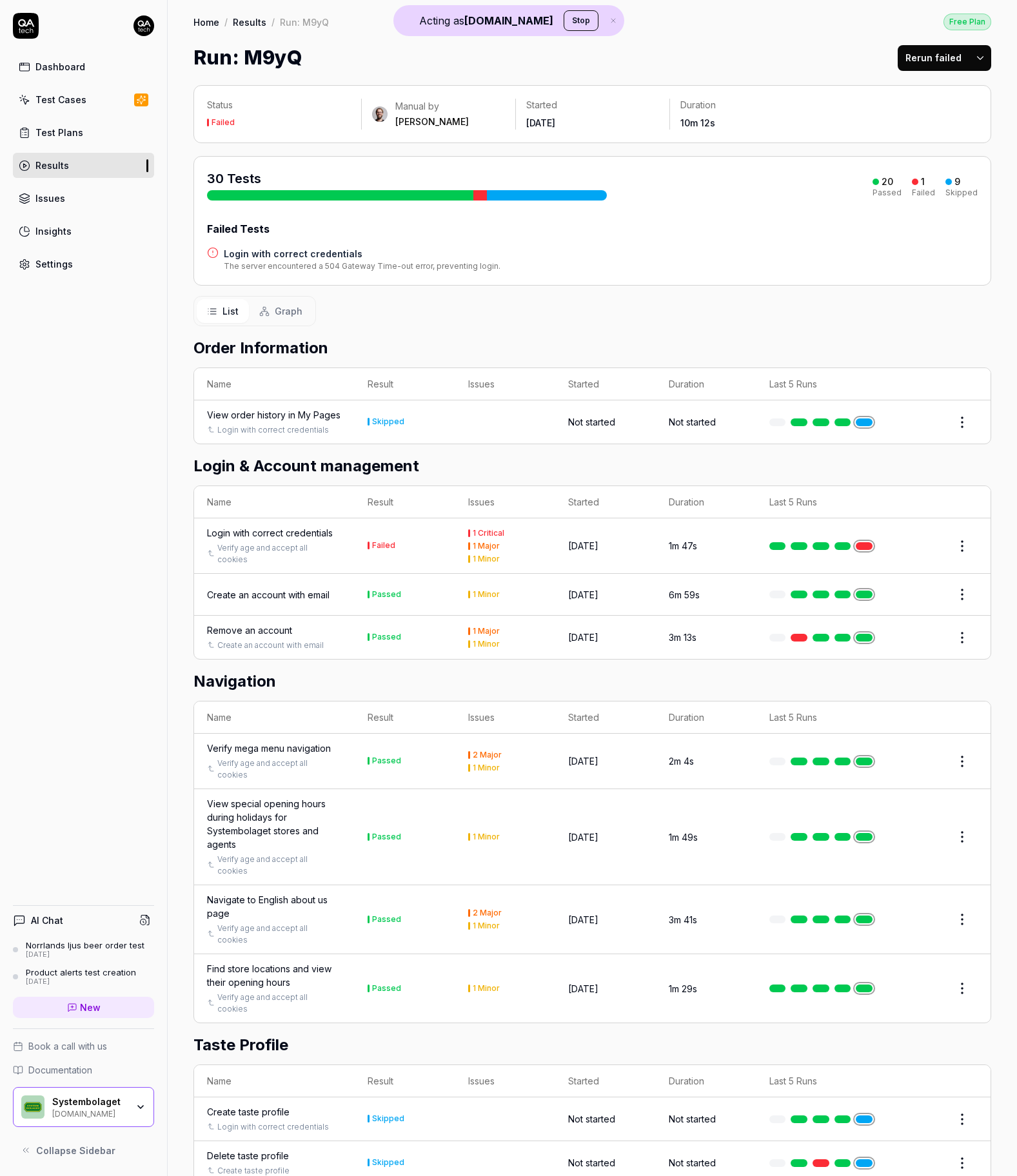
scroll to position [555, 0]
